Goal: Task Accomplishment & Management: Use online tool/utility

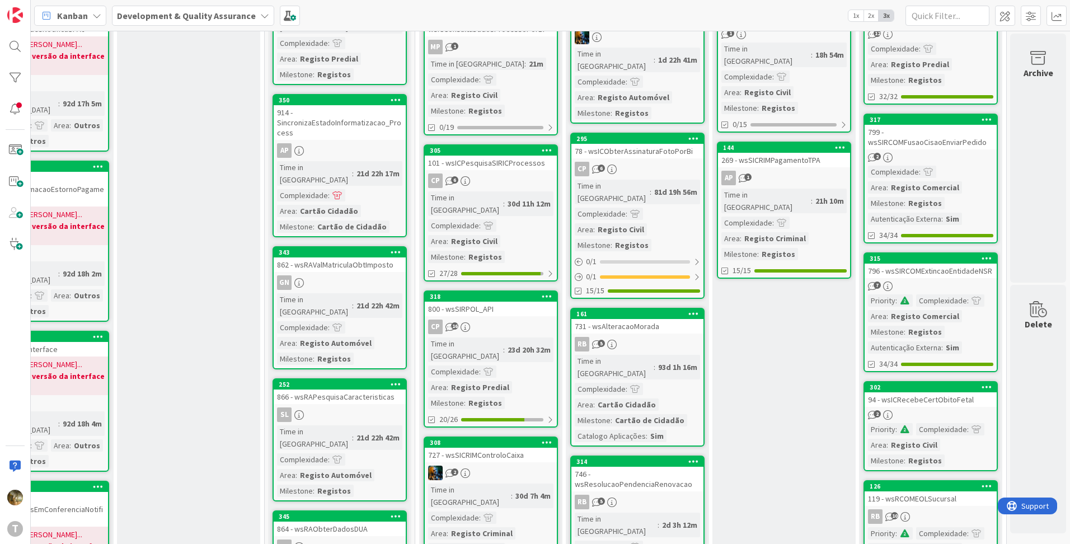
scroll to position [0, 224]
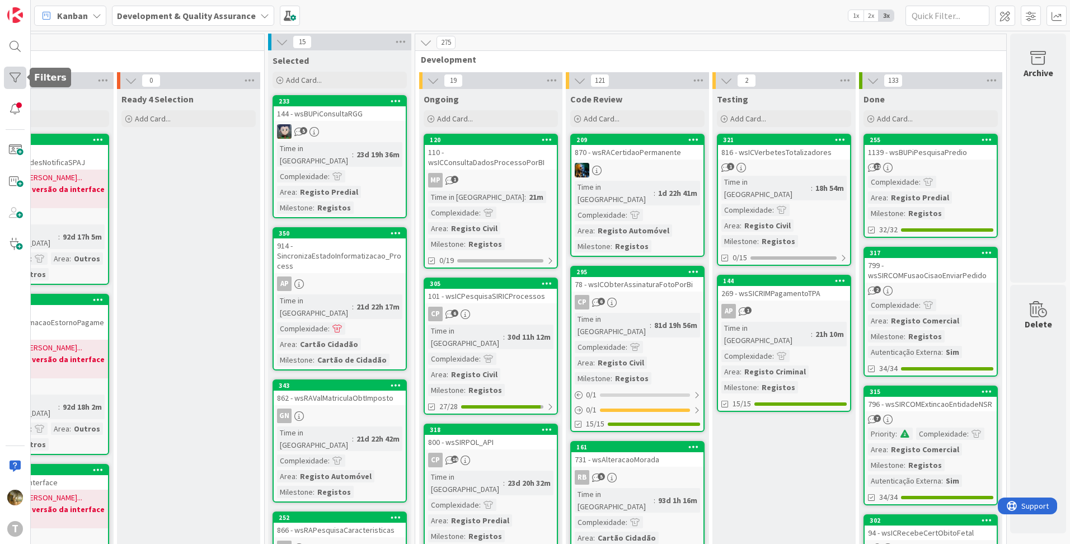
click at [12, 78] on div at bounding box center [15, 78] width 22 height 22
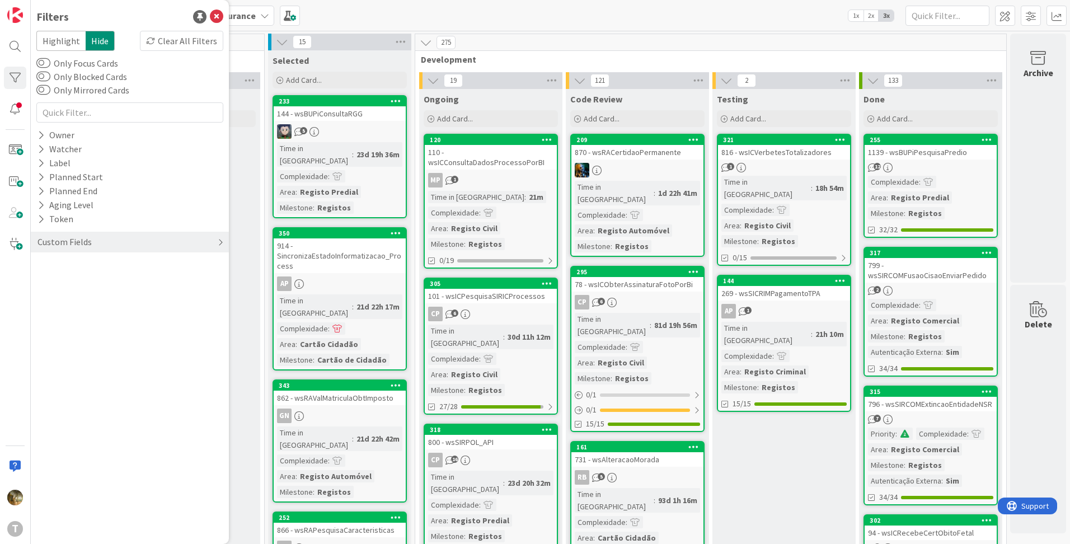
click at [82, 245] on div "Custom Fields" at bounding box center [64, 242] width 56 height 14
click at [41, 321] on icon at bounding box center [40, 321] width 7 height 10
click at [45, 337] on icon at bounding box center [43, 338] width 8 height 8
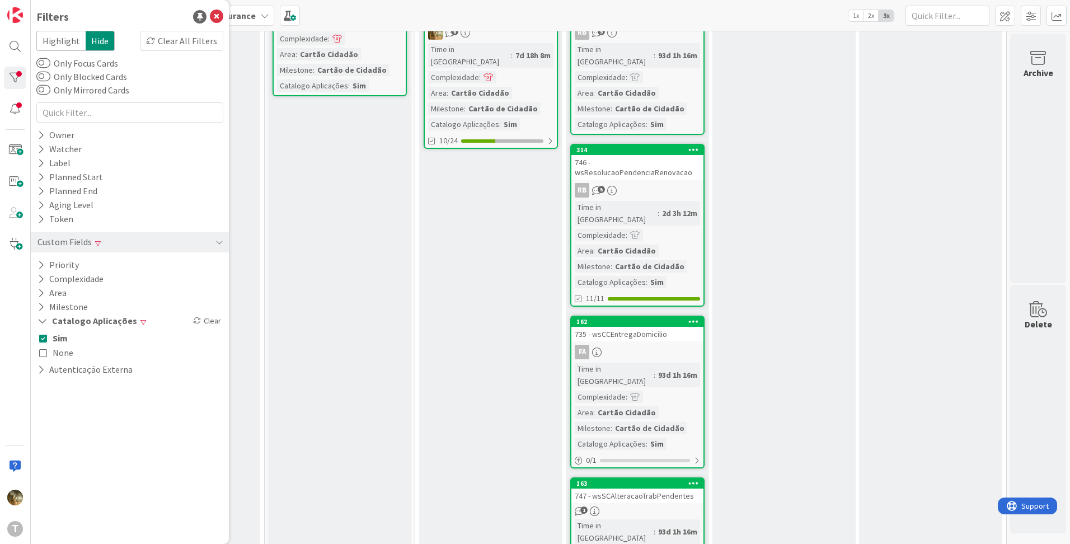
scroll to position [136, 224]
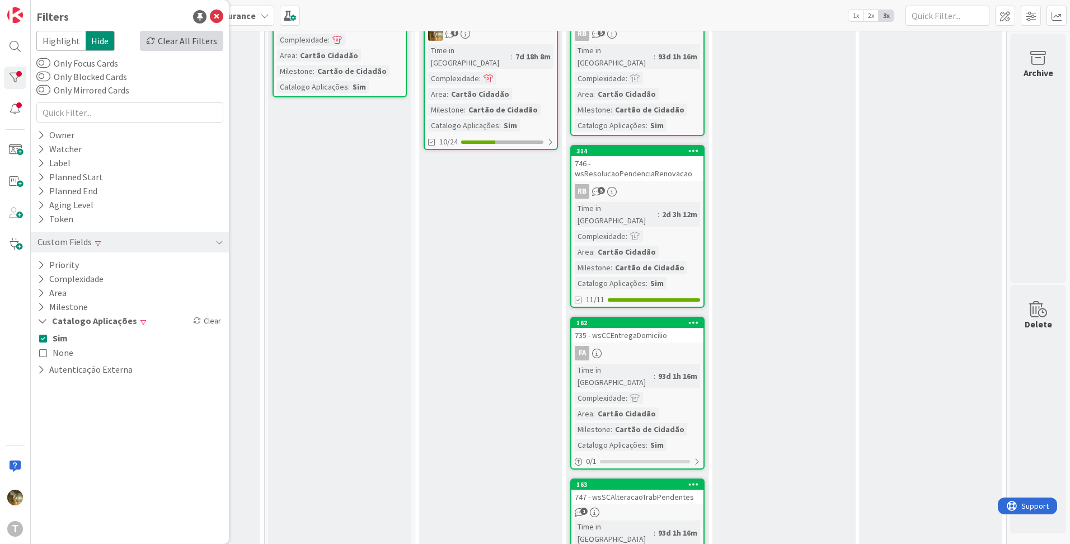
click at [175, 46] on div "Clear All Filters" at bounding box center [181, 41] width 83 height 20
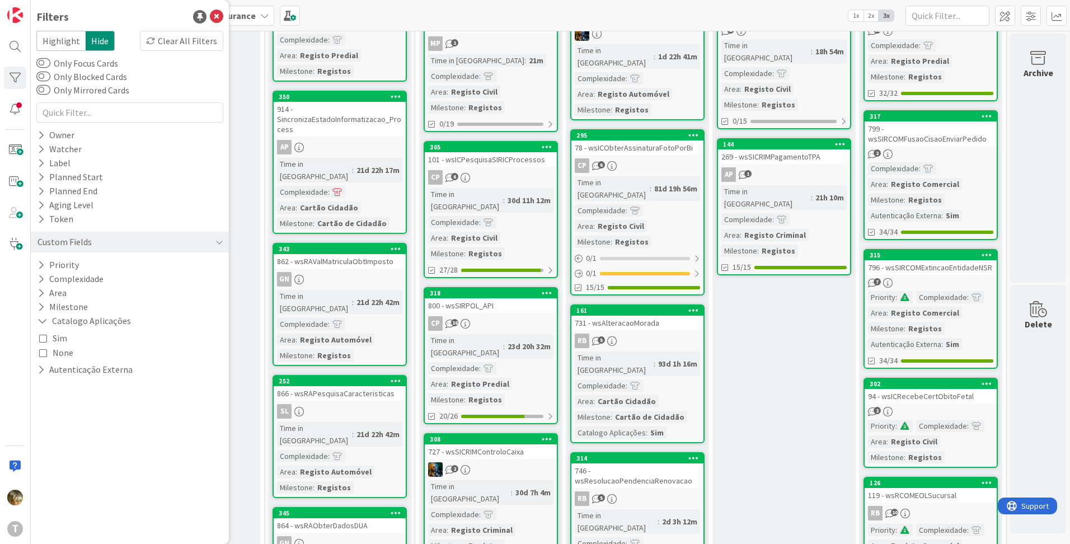
click at [46, 338] on icon at bounding box center [43, 338] width 8 height 8
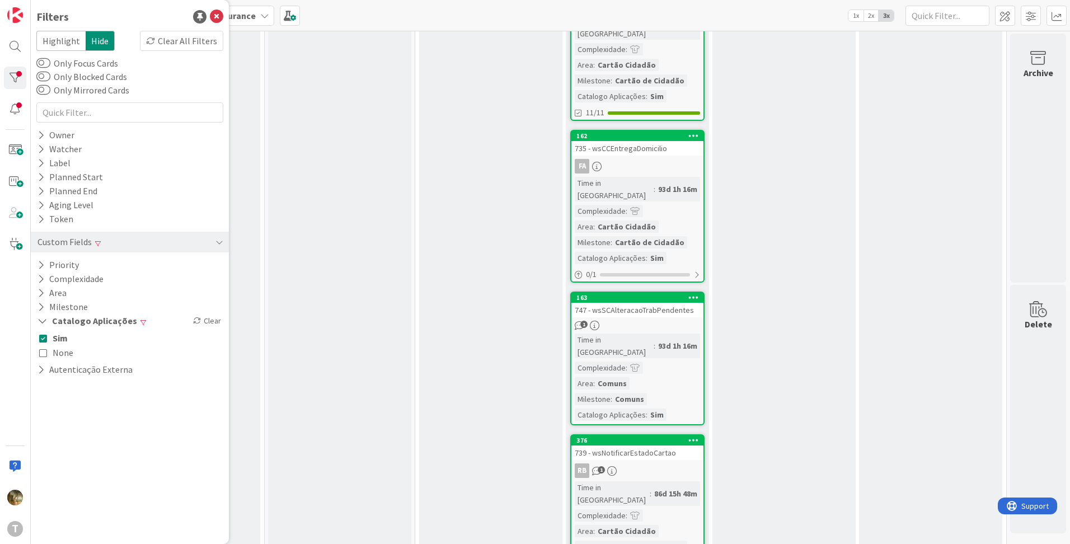
scroll to position [0, 224]
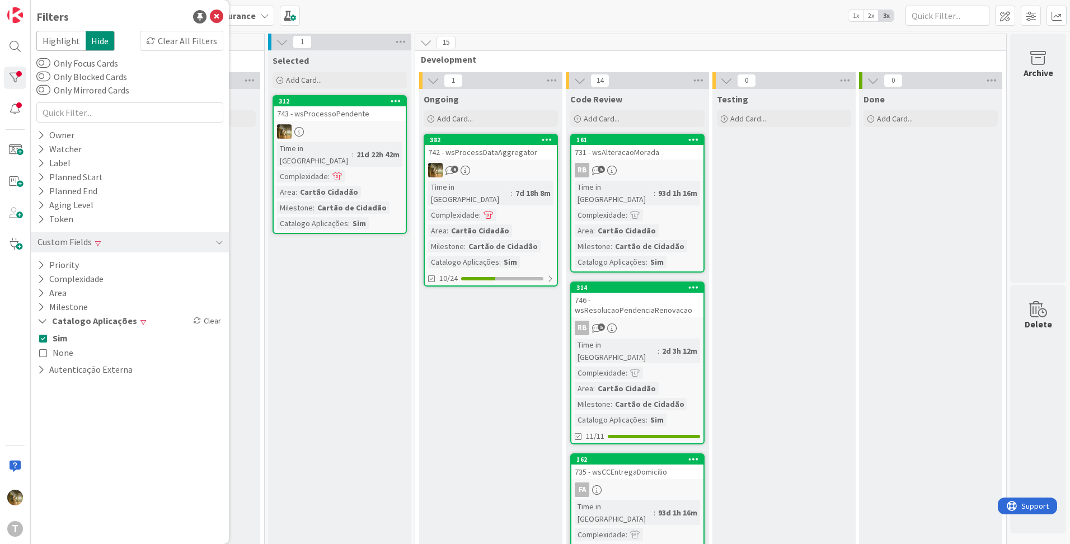
click at [44, 347] on button "None" at bounding box center [56, 352] width 34 height 15
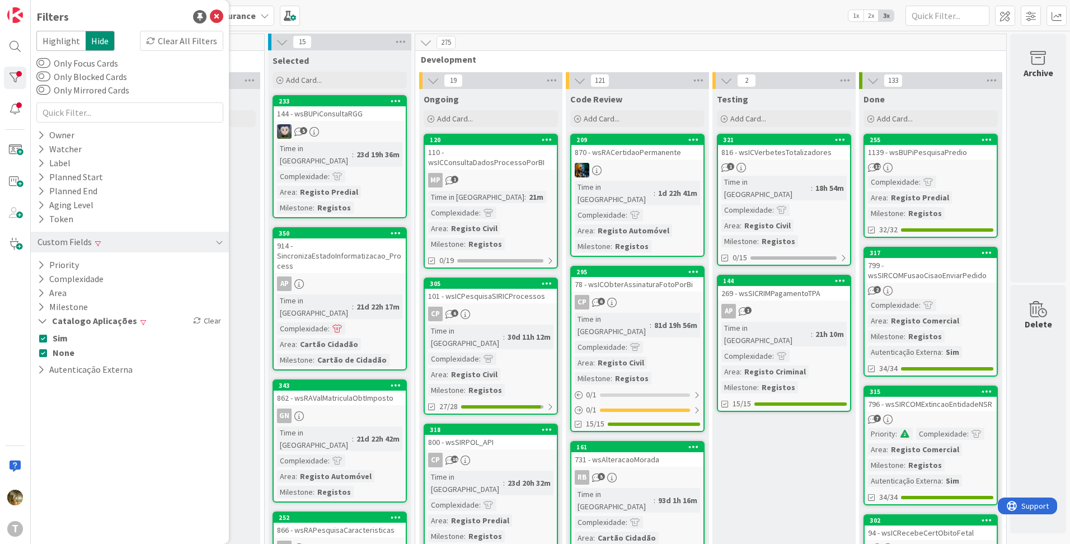
click at [43, 343] on button "Sim" at bounding box center [53, 338] width 29 height 15
click at [41, 358] on button "None" at bounding box center [56, 352] width 35 height 15
click at [45, 370] on button "Autenticação Externa" at bounding box center [84, 369] width 97 height 14
click at [44, 384] on icon at bounding box center [43, 387] width 8 height 8
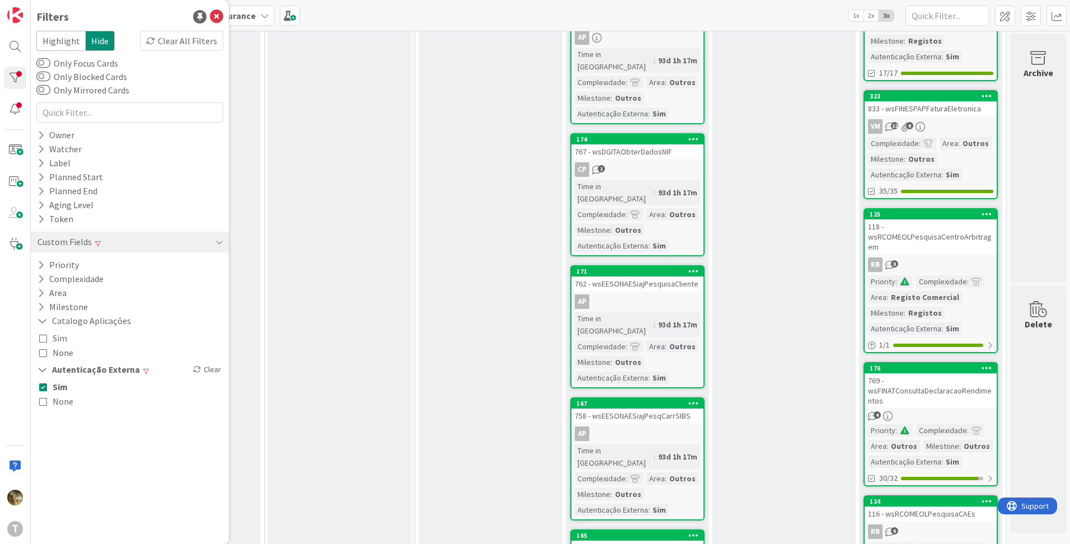
scroll to position [408, 224]
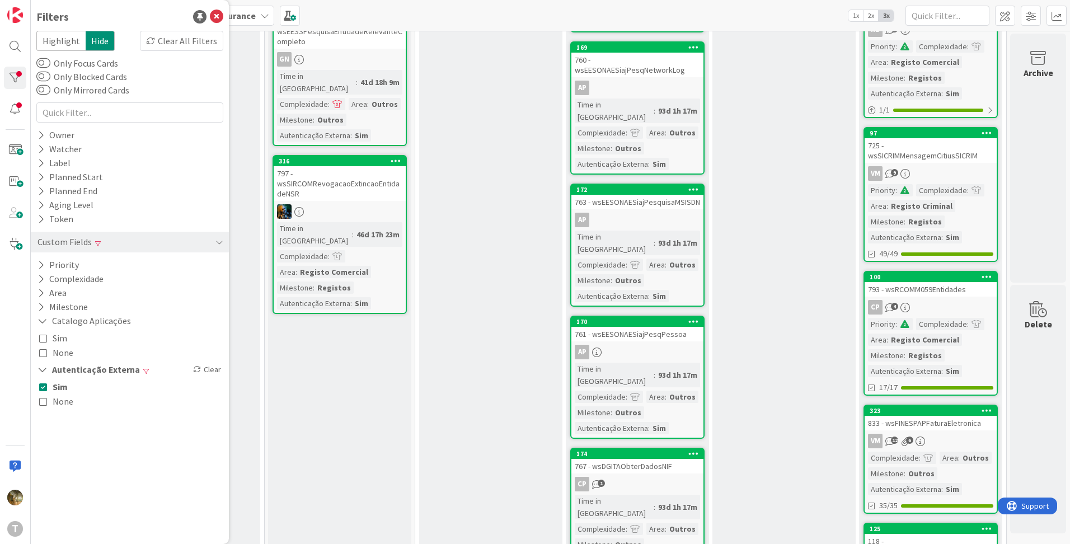
click at [39, 389] on icon at bounding box center [43, 387] width 8 height 8
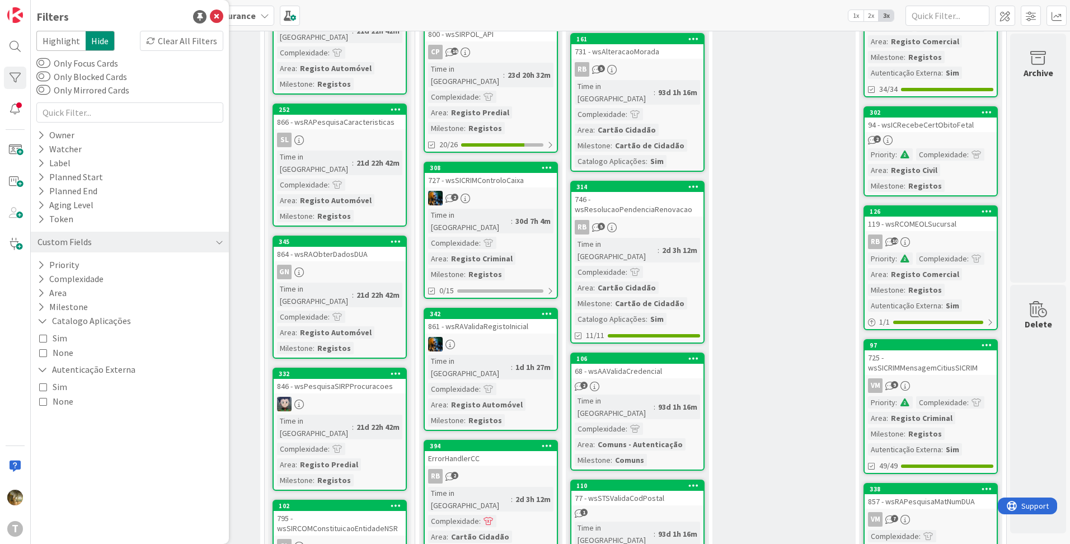
click at [42, 402] on icon at bounding box center [43, 401] width 8 height 8
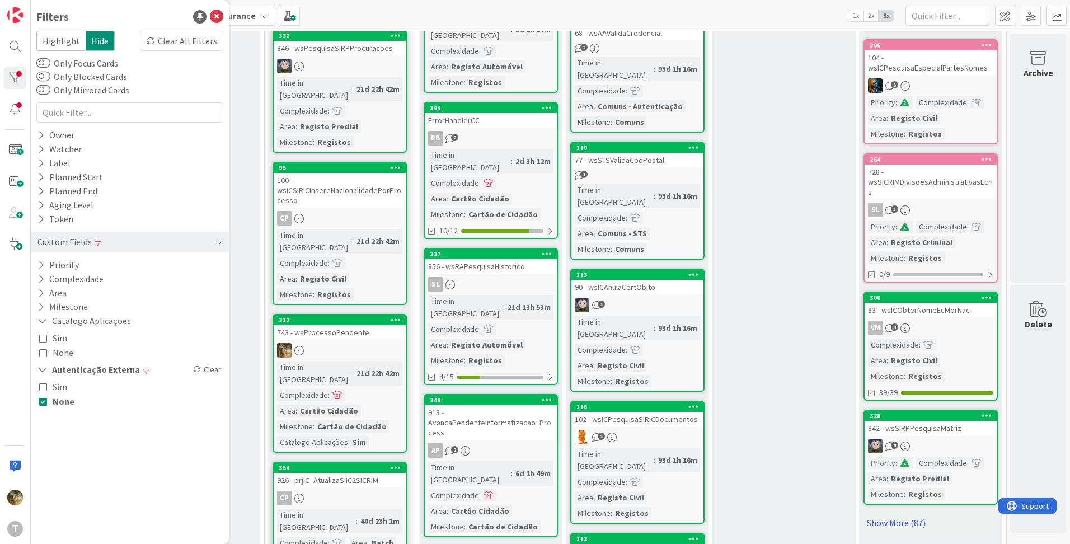
scroll to position [933, 224]
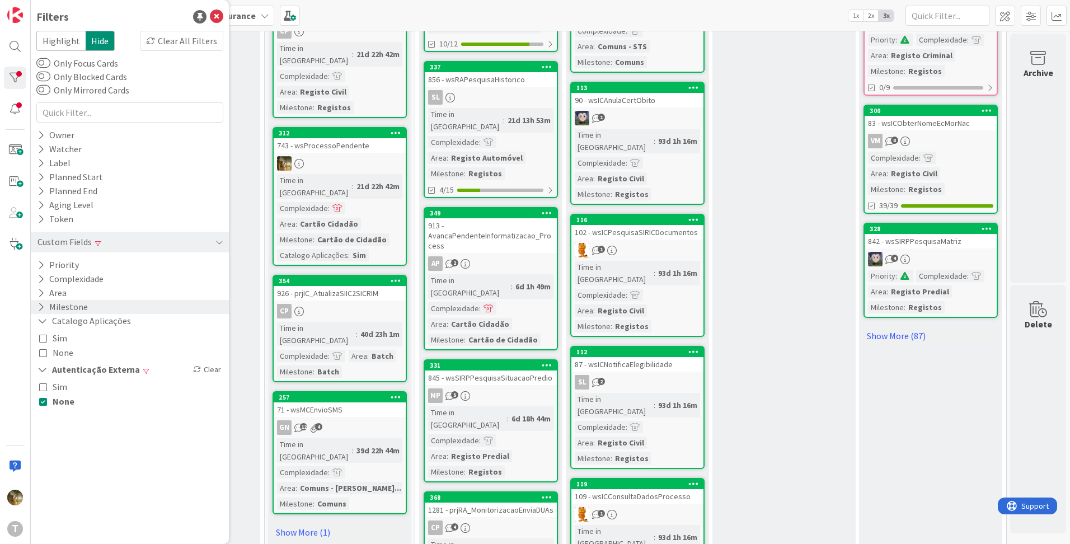
click at [40, 305] on icon at bounding box center [40, 307] width 7 height 10
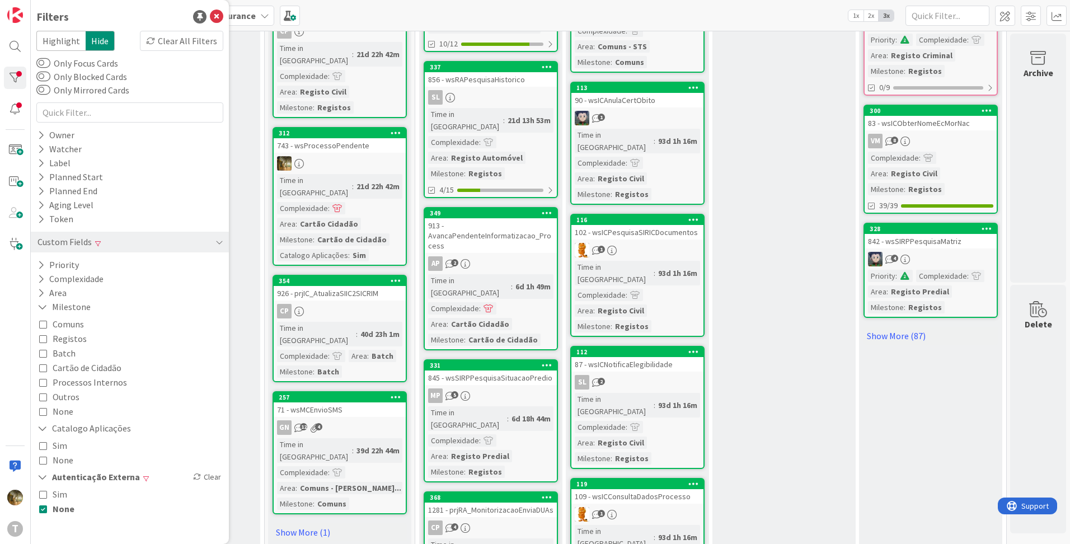
click at [47, 341] on button "Registos" at bounding box center [63, 338] width 48 height 15
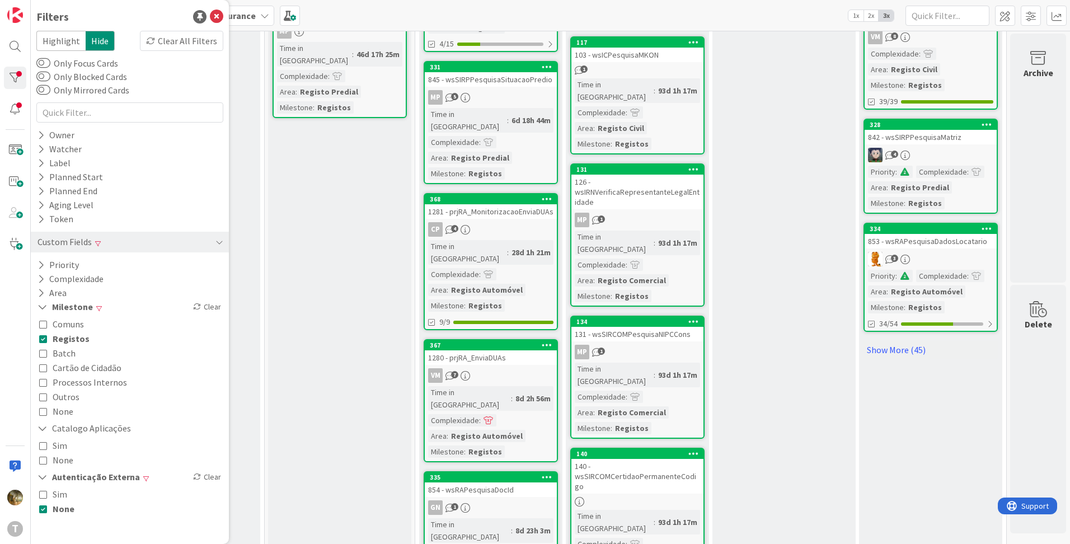
scroll to position [928, 224]
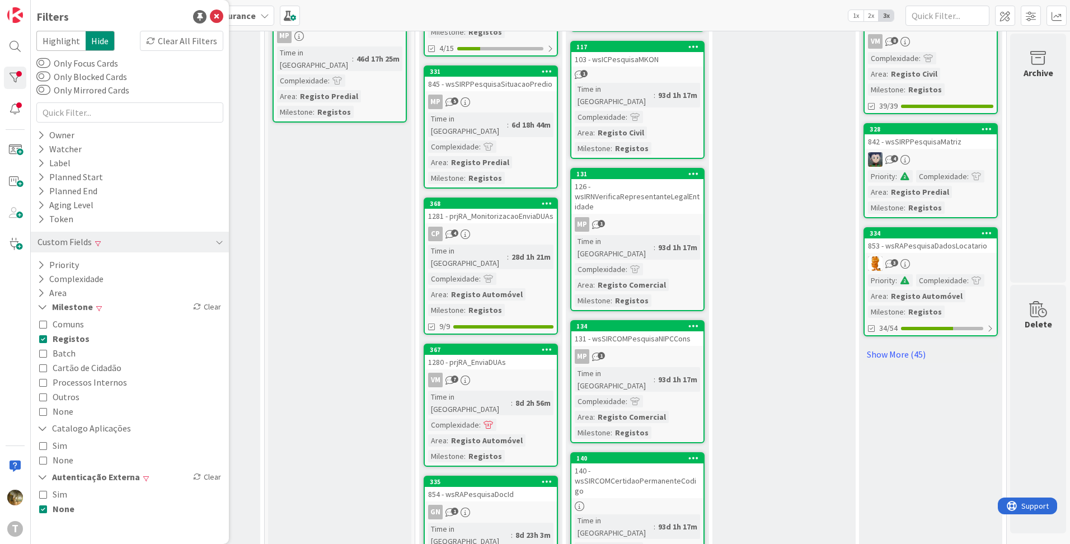
click at [43, 395] on icon at bounding box center [43, 397] width 8 height 8
click at [878, 345] on link "Show More (57)" at bounding box center [930, 354] width 134 height 18
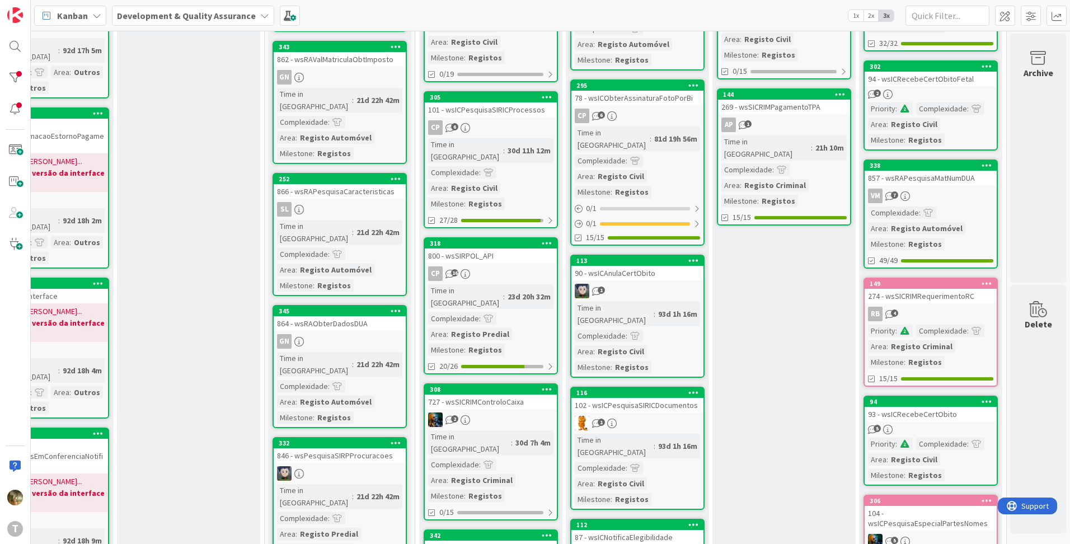
scroll to position [0, 224]
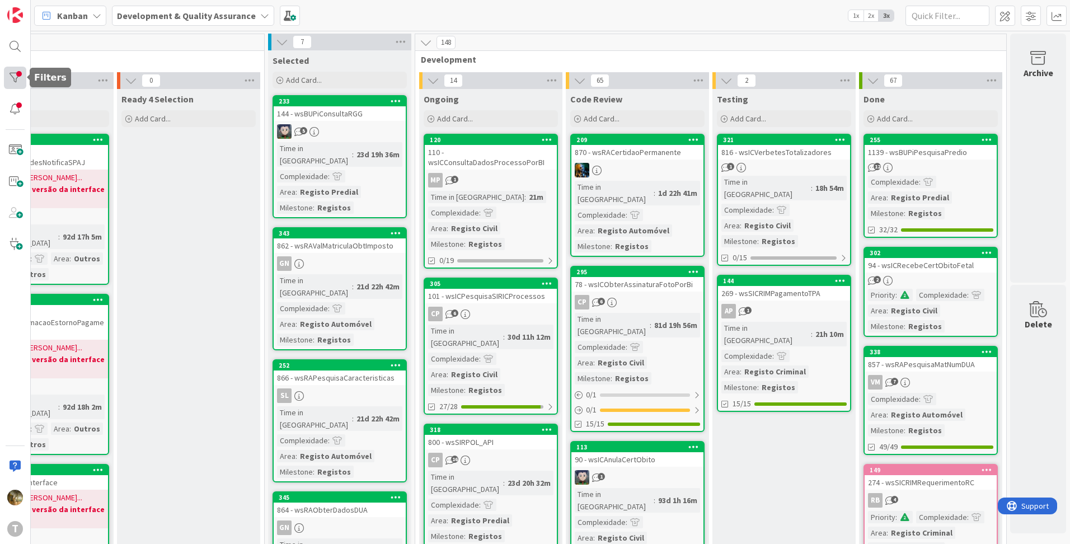
click at [16, 79] on div at bounding box center [15, 78] width 22 height 22
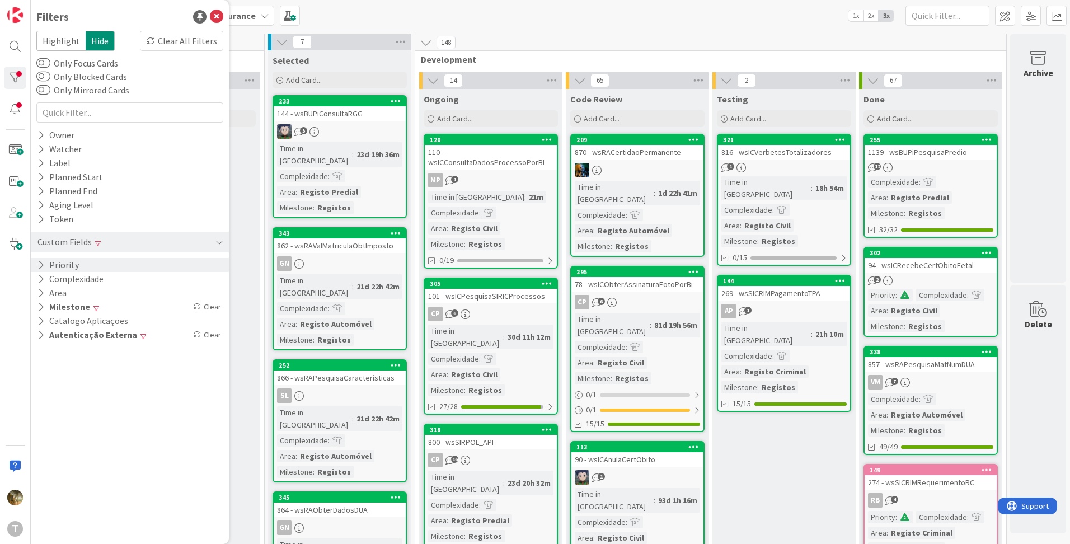
click at [39, 266] on icon at bounding box center [40, 265] width 7 height 10
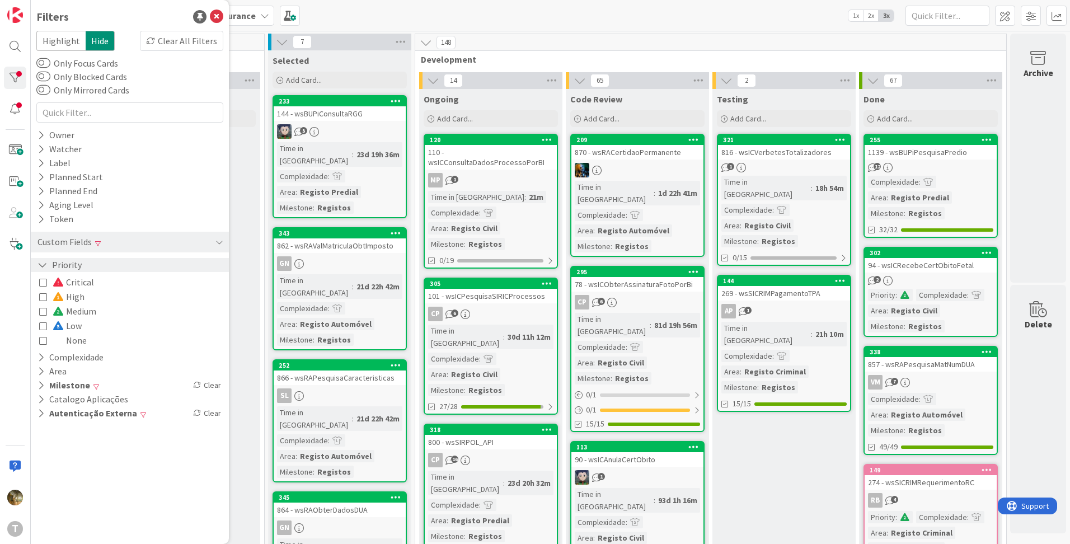
click at [39, 266] on icon at bounding box center [42, 265] width 10 height 10
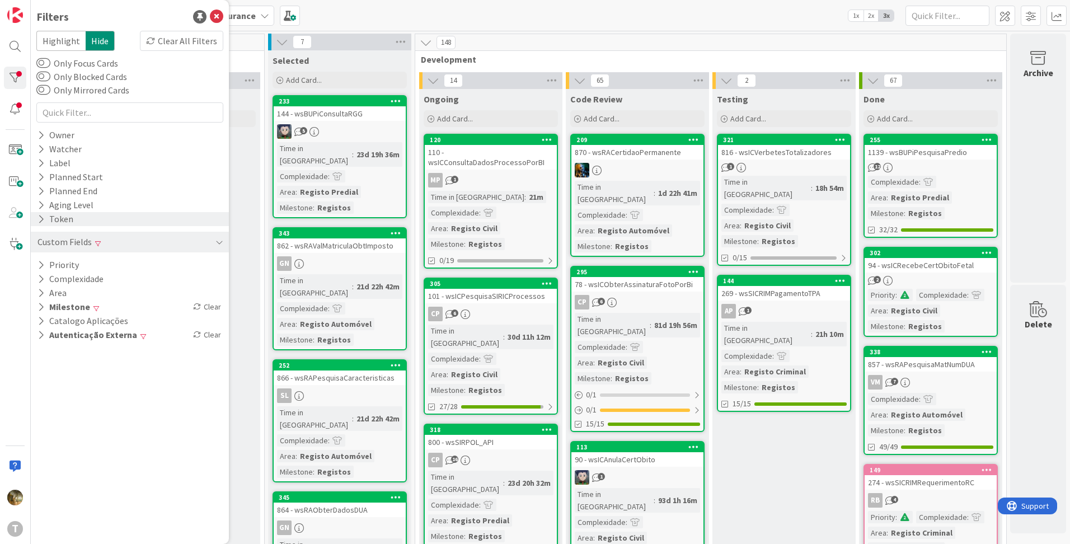
click at [43, 219] on icon at bounding box center [40, 219] width 7 height 10
click at [43, 219] on icon at bounding box center [42, 219] width 10 height 10
click at [40, 201] on icon at bounding box center [40, 205] width 7 height 10
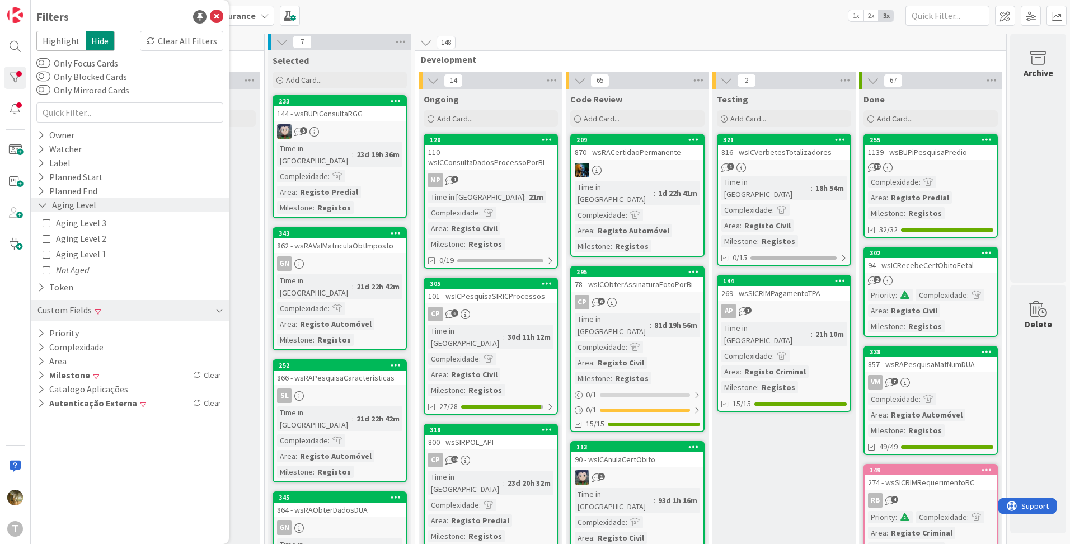
click at [40, 201] on icon at bounding box center [42, 205] width 10 height 10
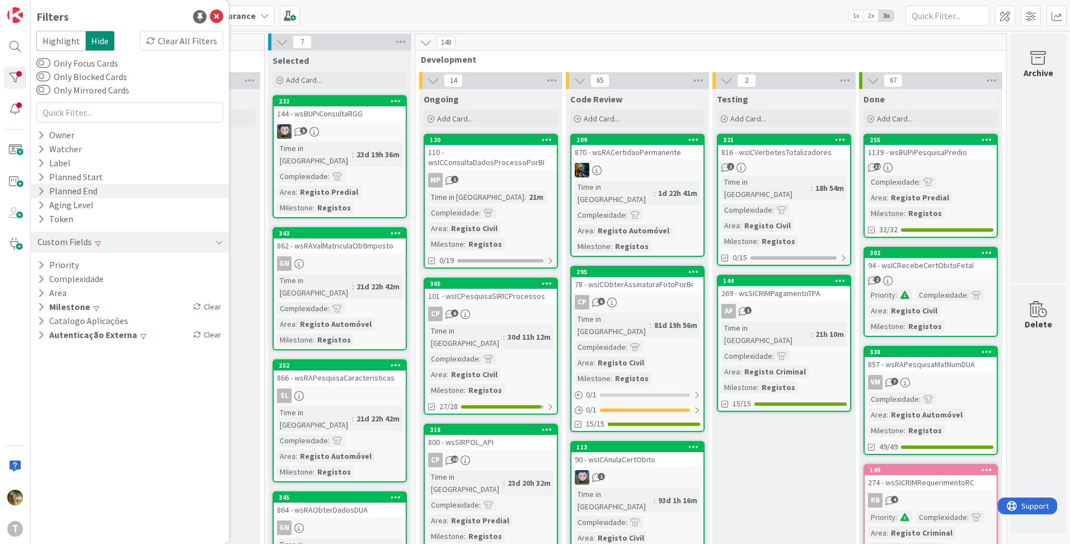
click at [39, 188] on icon at bounding box center [40, 191] width 7 height 10
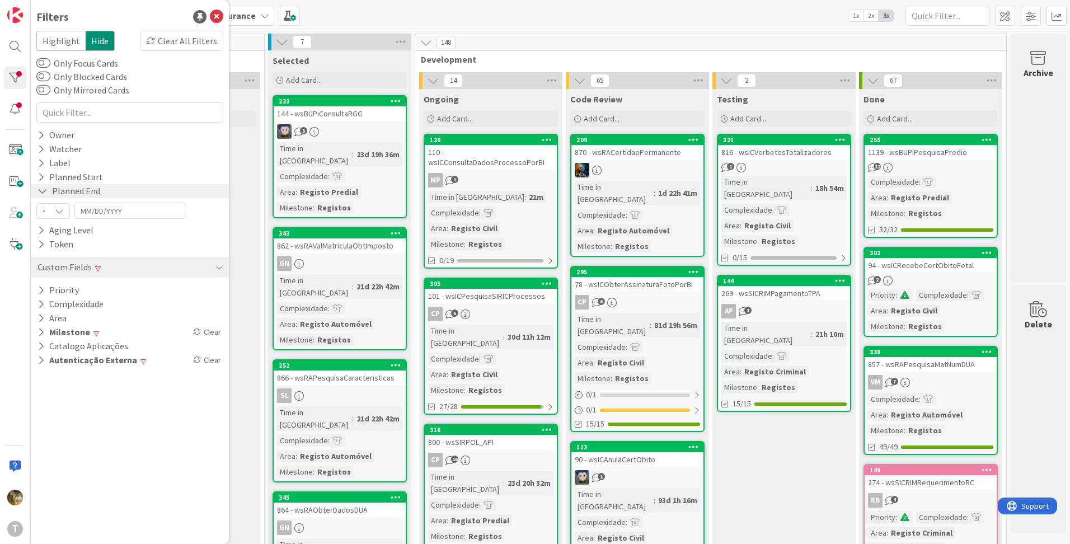
click at [39, 188] on icon at bounding box center [42, 191] width 10 height 10
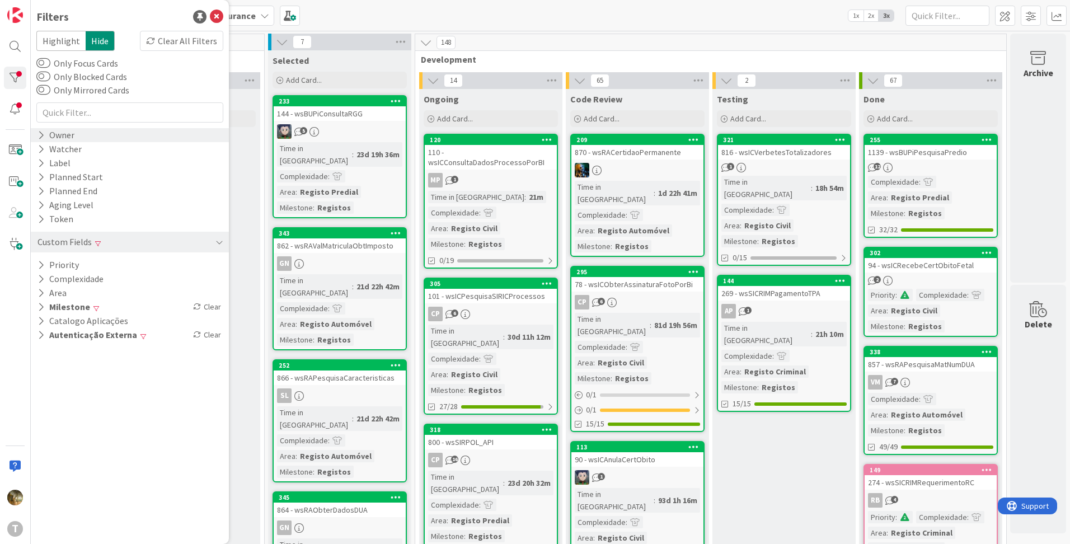
click at [39, 139] on icon at bounding box center [40, 135] width 7 height 10
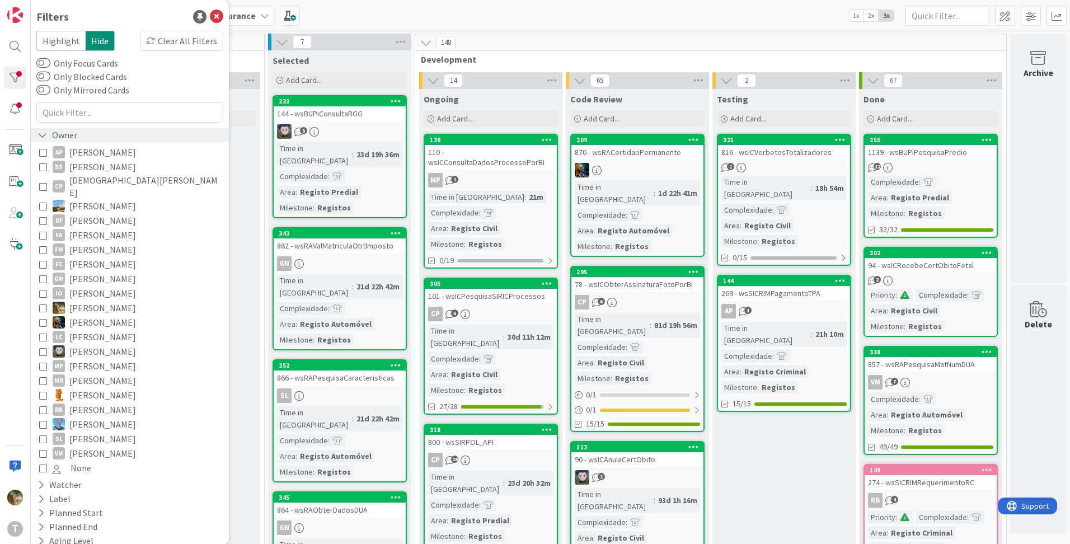
click at [39, 139] on icon at bounding box center [42, 135] width 10 height 10
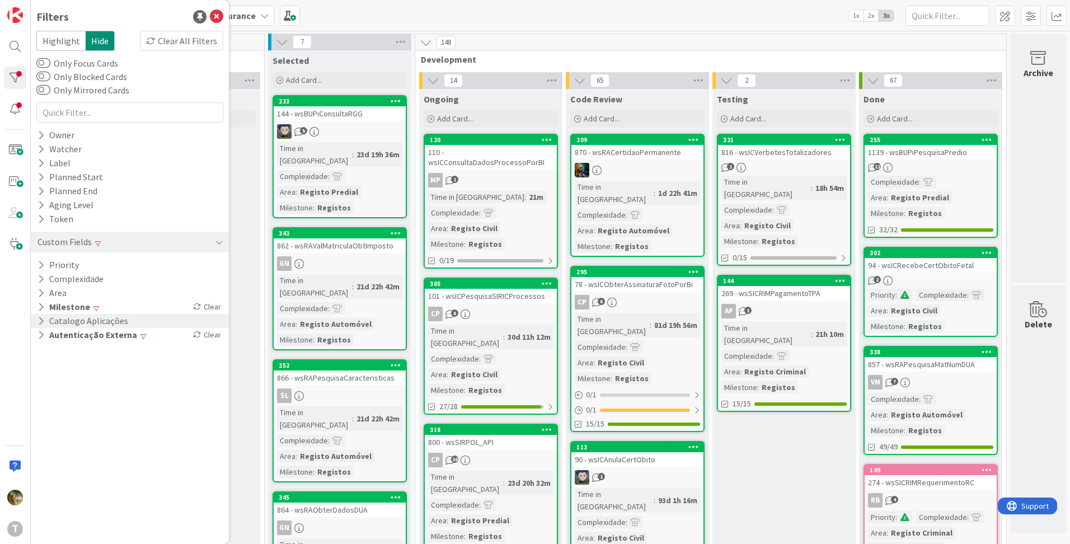
click at [44, 323] on icon at bounding box center [40, 321] width 7 height 10
click at [44, 323] on icon at bounding box center [42, 321] width 10 height 10
click at [39, 294] on icon at bounding box center [40, 293] width 7 height 10
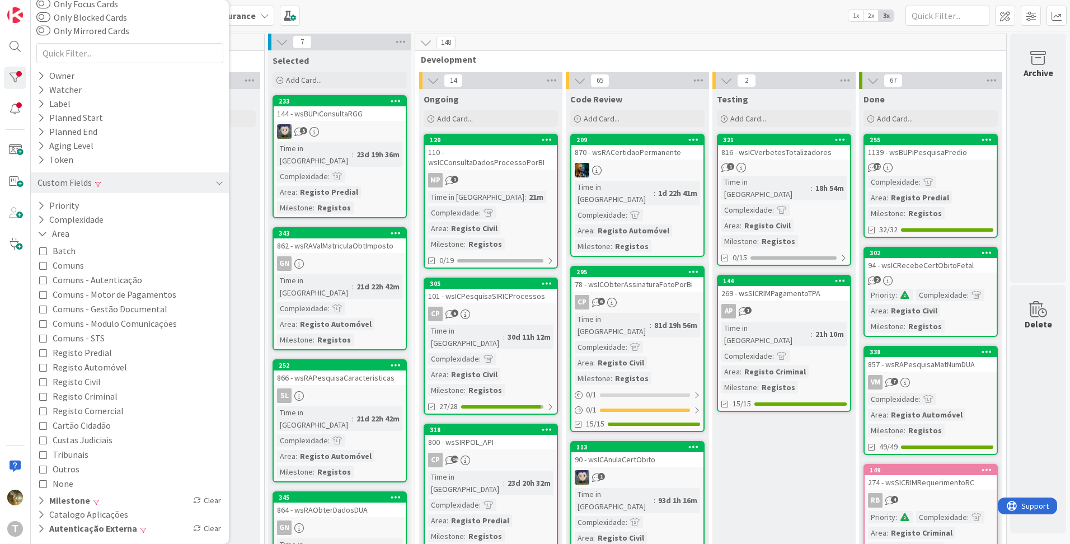
scroll to position [0, 0]
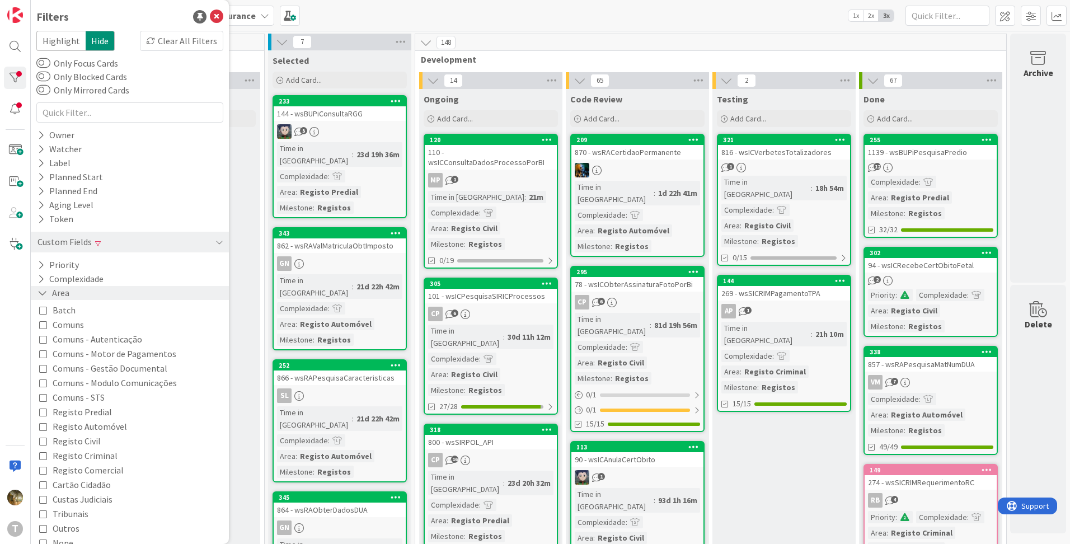
click at [43, 293] on icon at bounding box center [42, 293] width 10 height 10
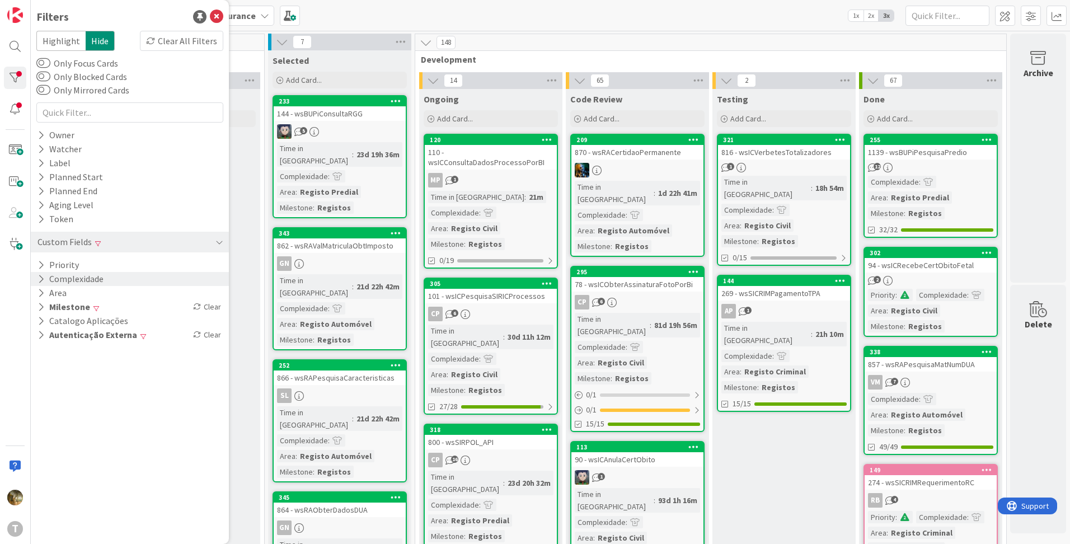
click at [43, 281] on icon at bounding box center [40, 279] width 7 height 10
click at [41, 279] on icon at bounding box center [42, 279] width 10 height 10
click at [41, 266] on icon at bounding box center [40, 265] width 7 height 10
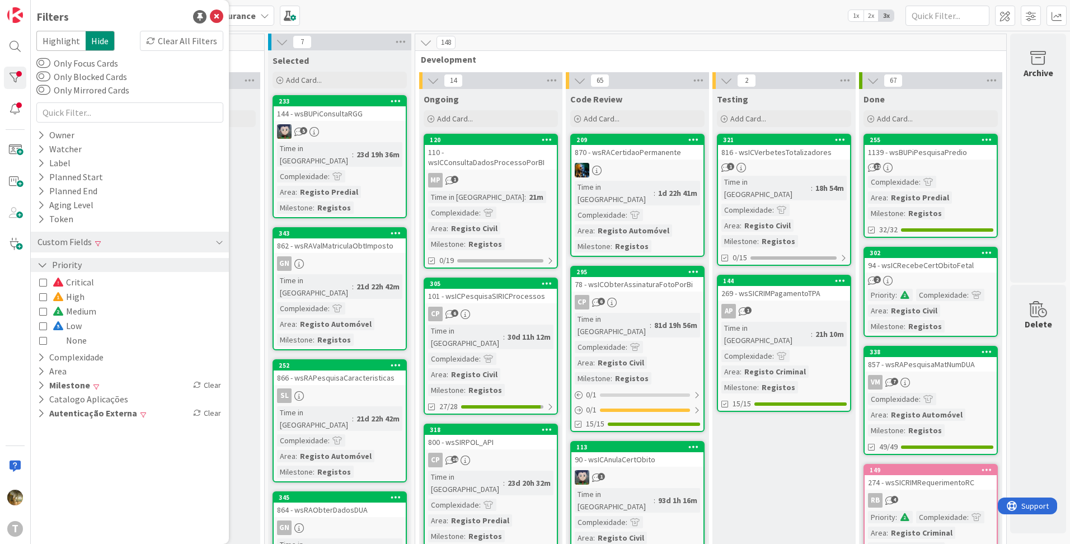
click at [41, 266] on icon at bounding box center [42, 265] width 10 height 10
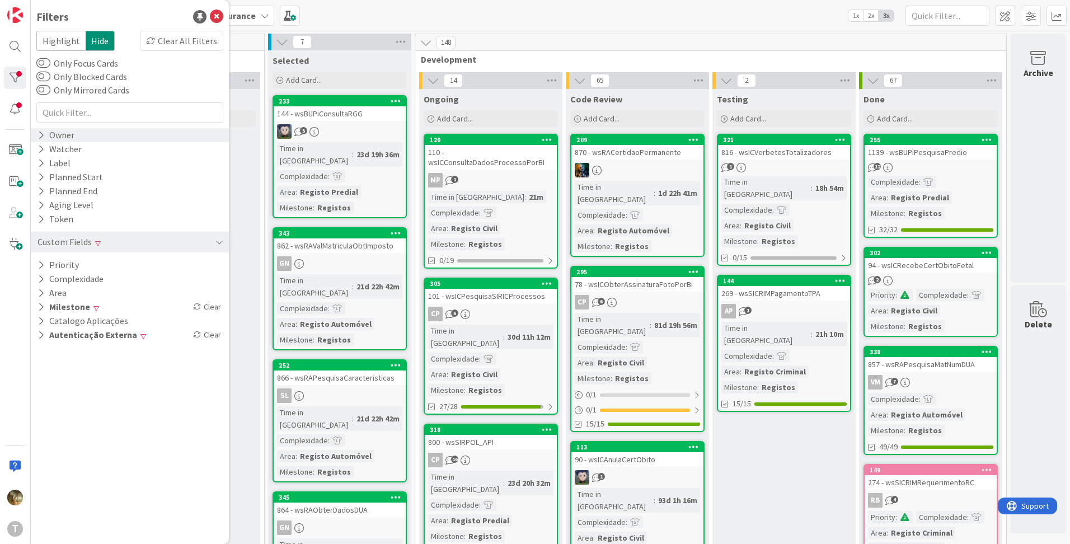
click at [41, 138] on icon at bounding box center [40, 135] width 7 height 10
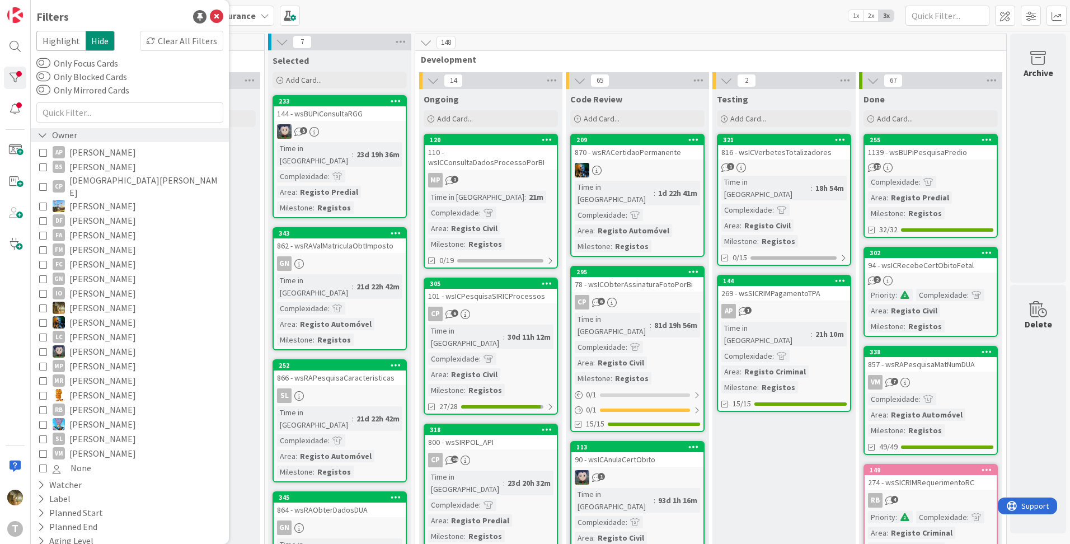
click at [41, 138] on icon at bounding box center [42, 135] width 10 height 10
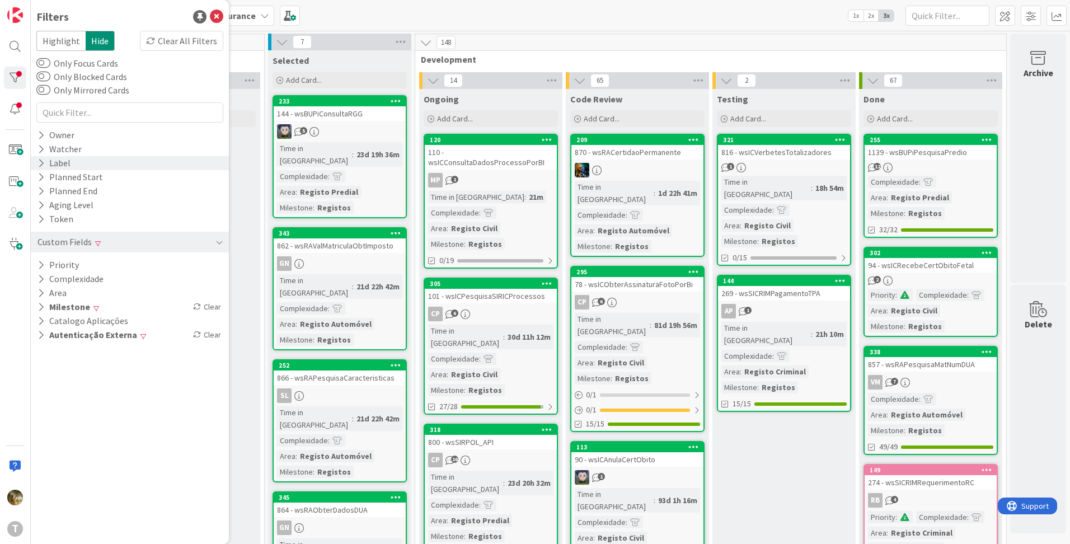
click at [45, 164] on div "Label" at bounding box center [53, 163] width 35 height 14
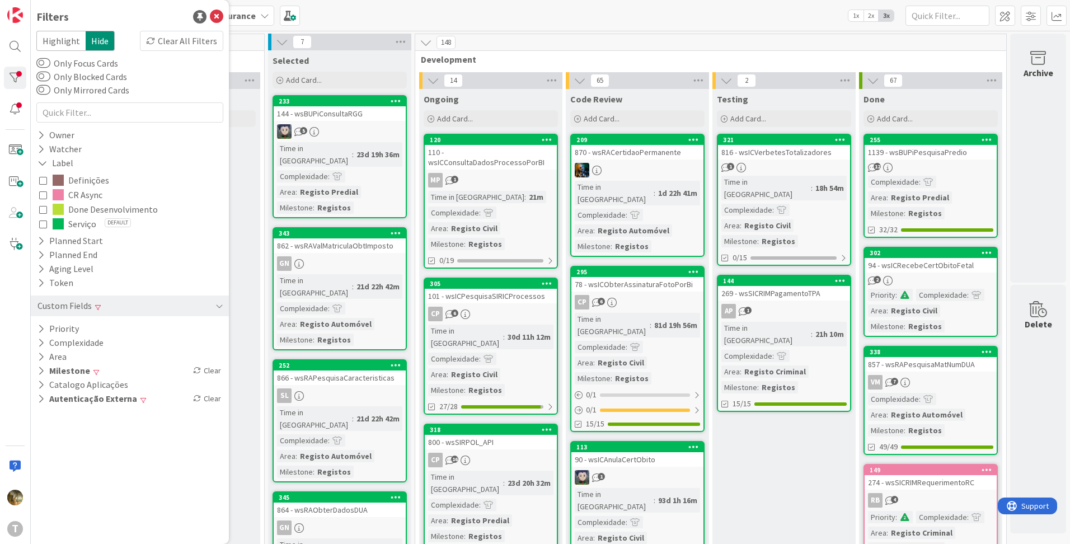
click at [41, 223] on icon at bounding box center [43, 224] width 8 height 8
click at [43, 213] on icon at bounding box center [43, 209] width 8 height 8
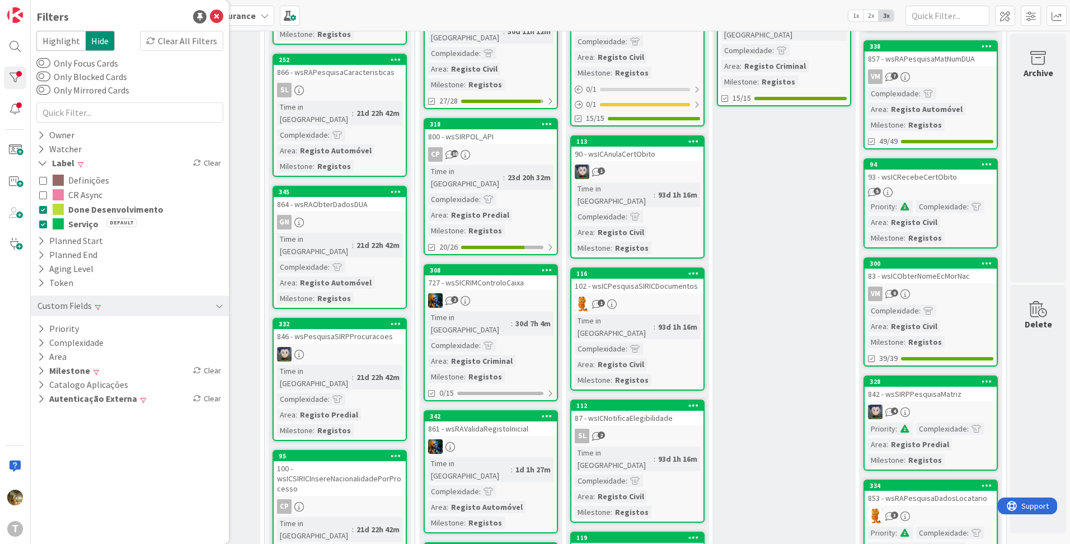
scroll to position [746, 224]
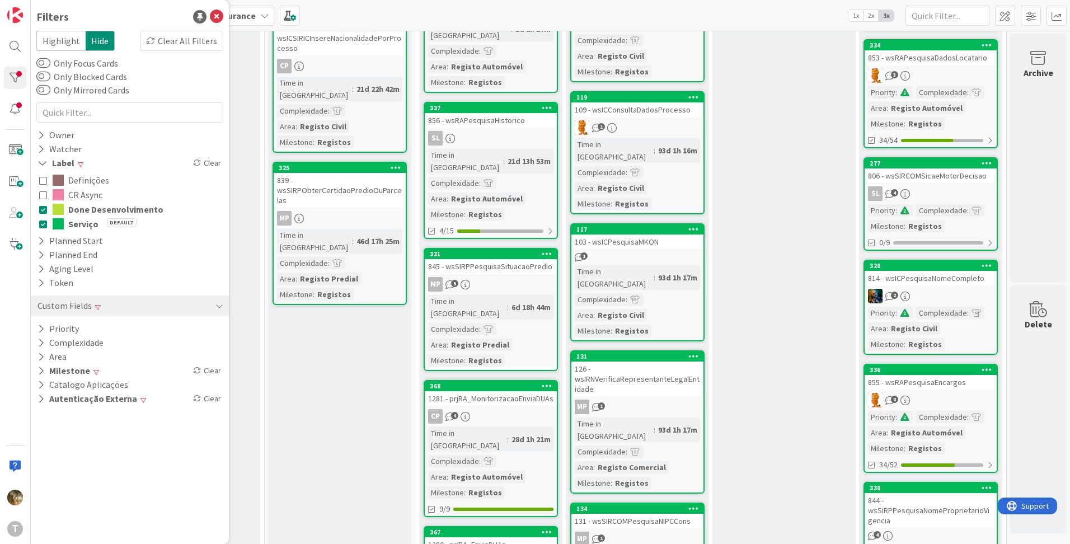
click at [40, 209] on icon at bounding box center [43, 209] width 8 height 8
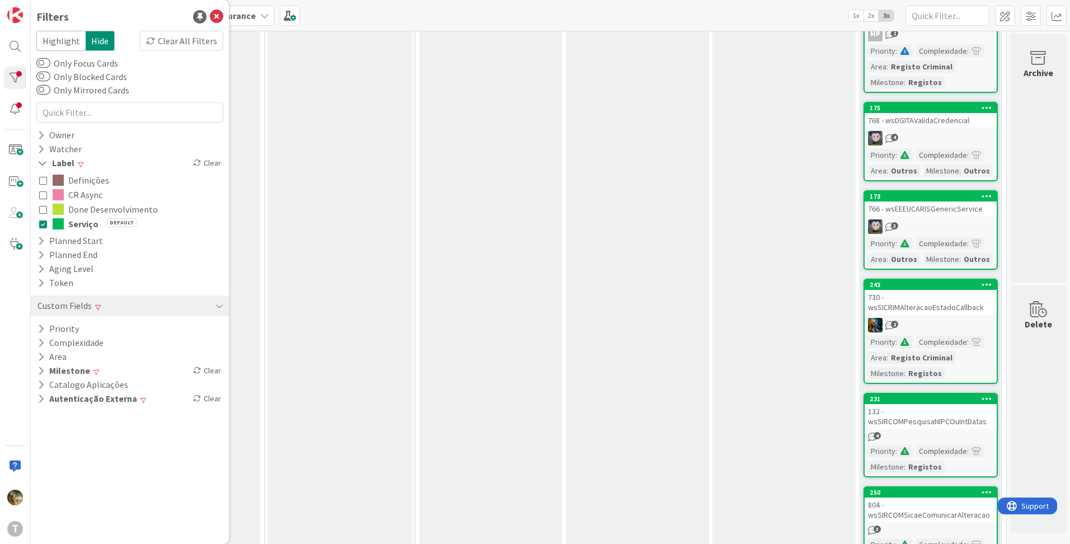
scroll to position [3216, 224]
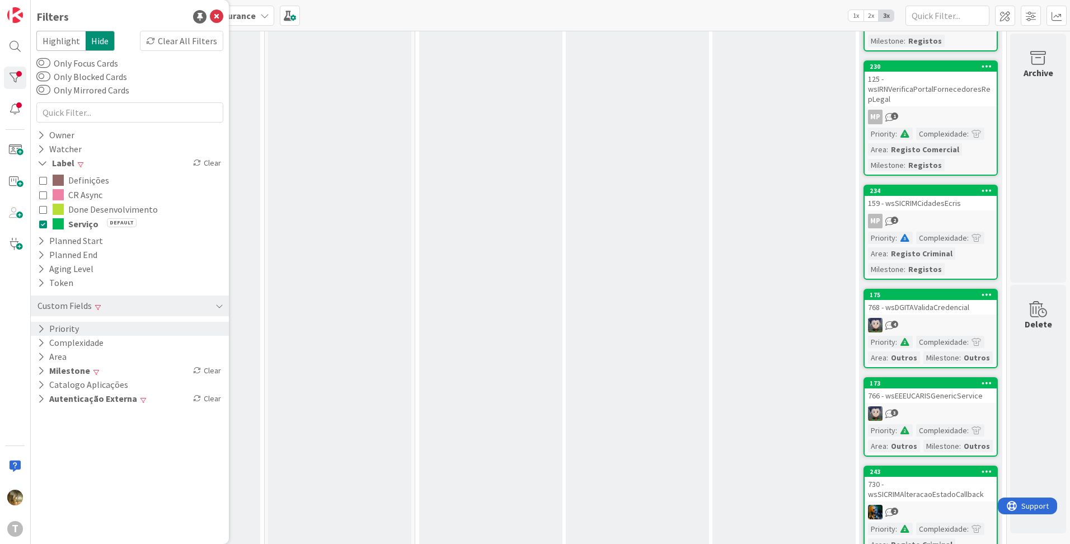
click at [40, 331] on icon at bounding box center [40, 329] width 7 height 10
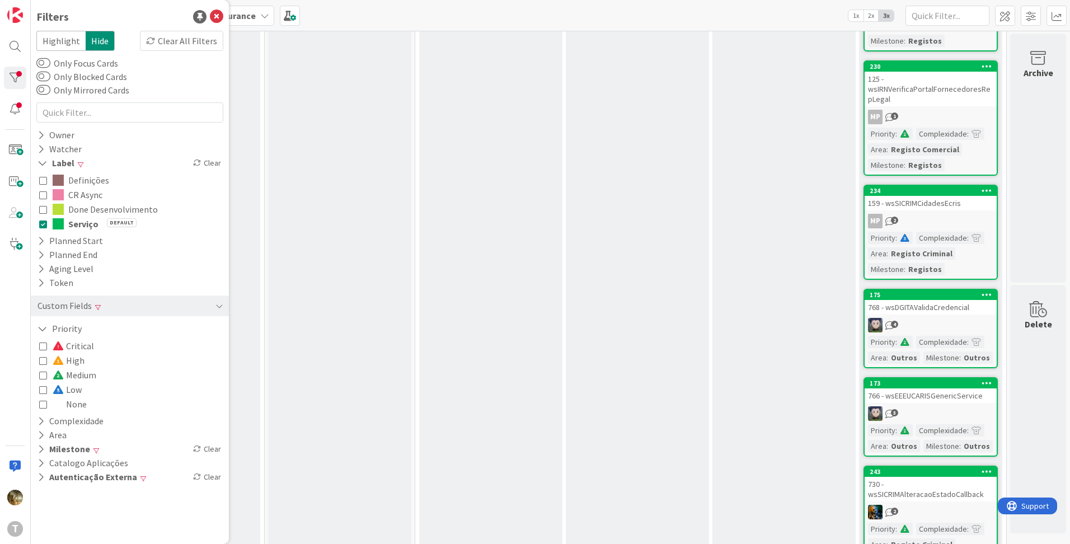
click at [42, 379] on icon at bounding box center [43, 375] width 8 height 8
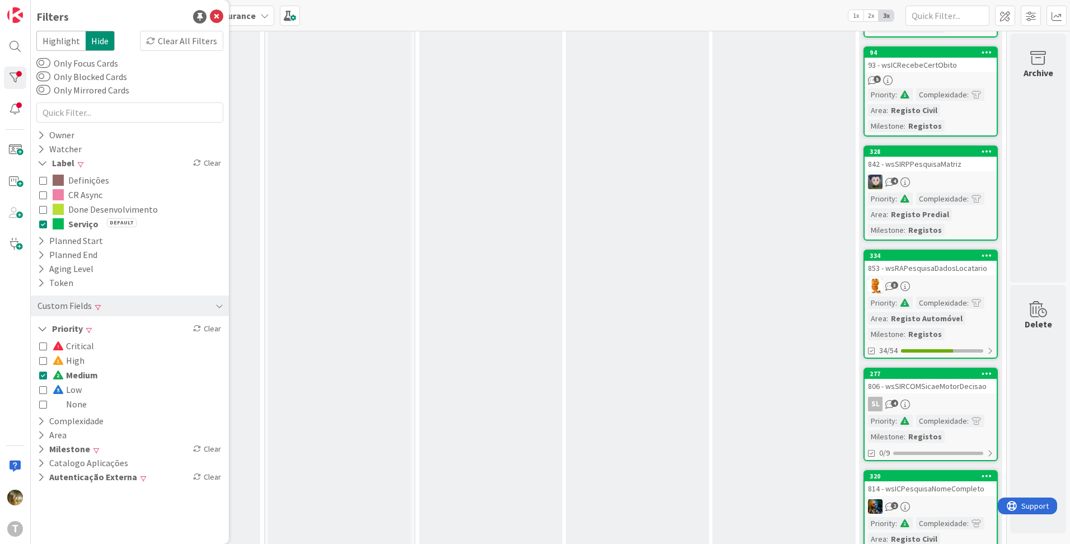
scroll to position [373, 224]
